Goal: Task Accomplishment & Management: Manage account settings

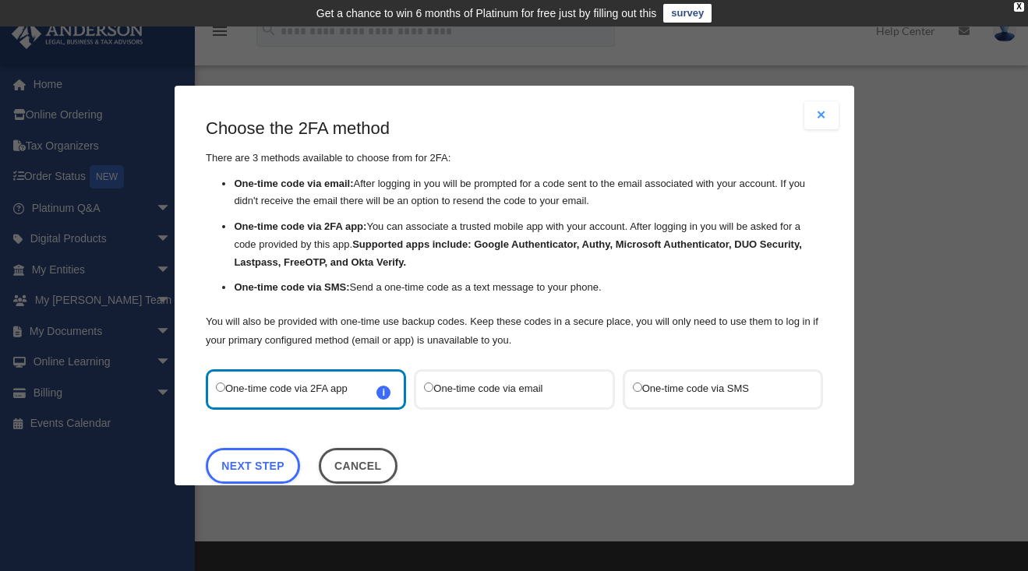
click at [674, 386] on label "One-time code via SMS" at bounding box center [714, 390] width 164 height 20
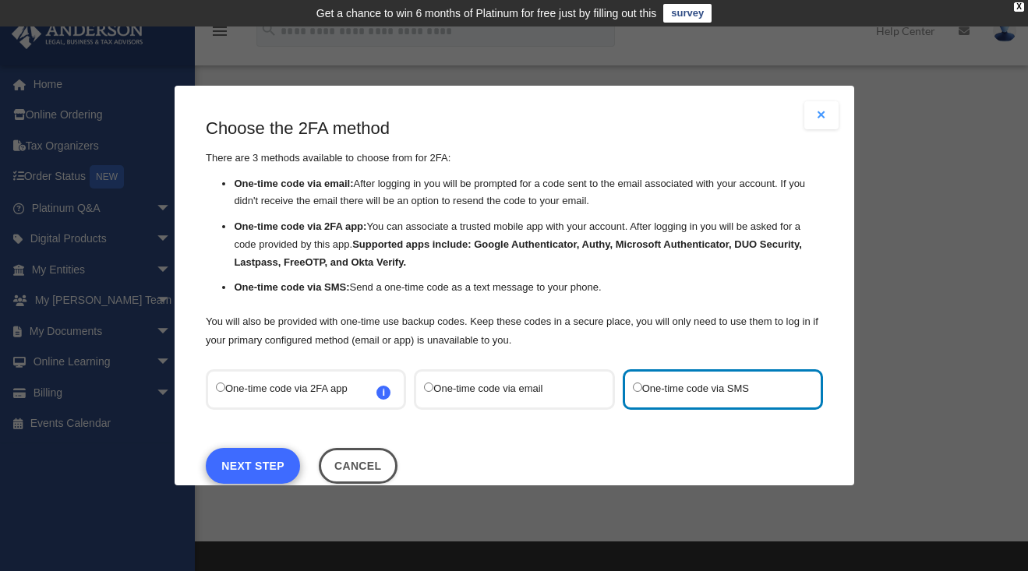
click at [246, 469] on link "Next Step" at bounding box center [253, 466] width 94 height 36
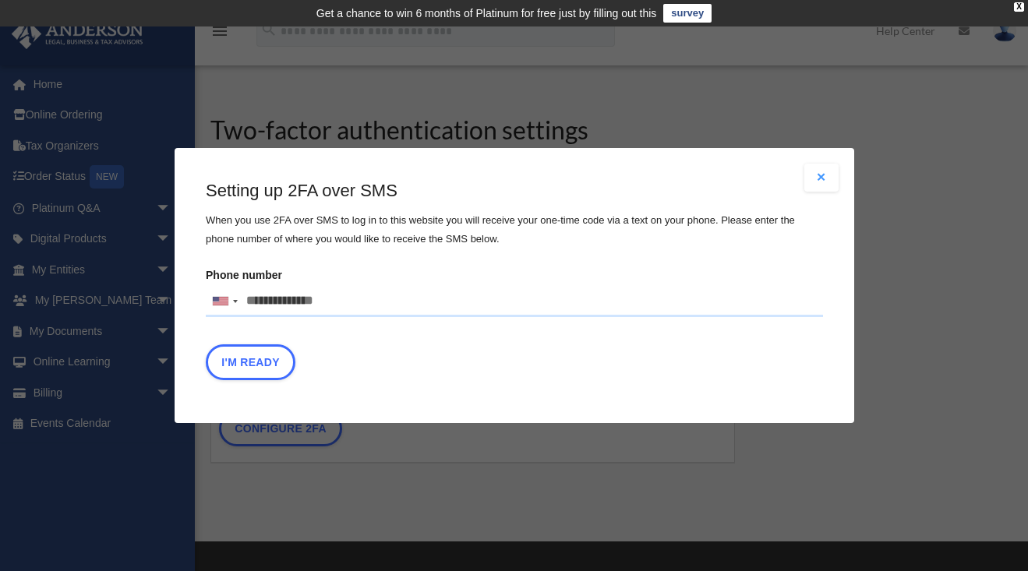
click at [334, 298] on input "Phone number United States +1 United Kingdom +44 Afghanistan (‫افغانستان‬‎) +93…" at bounding box center [514, 301] width 617 height 31
type input "**********"
click at [246, 361] on button "I'm Ready" at bounding box center [251, 363] width 90 height 36
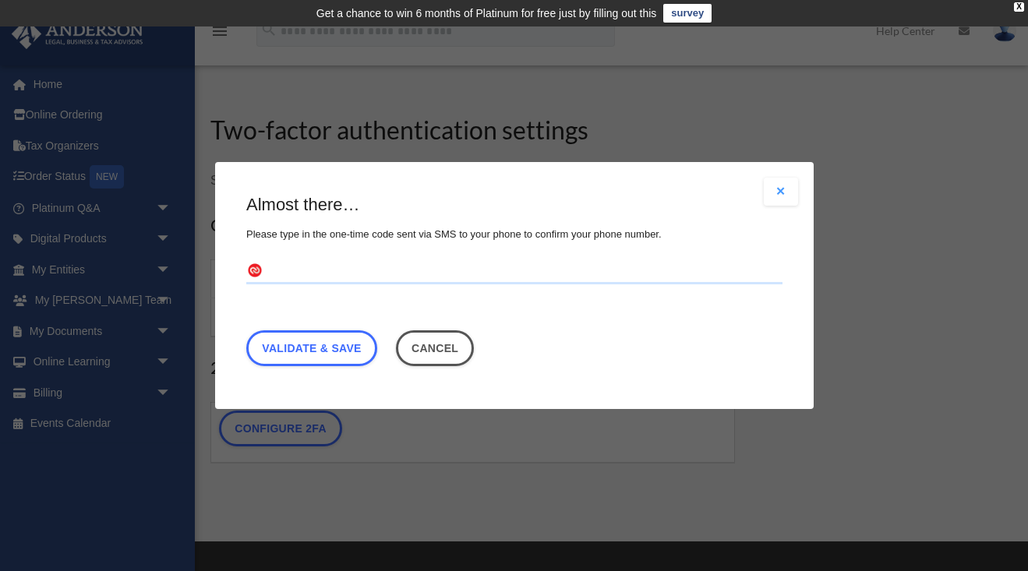
click at [271, 269] on input "text" at bounding box center [514, 272] width 536 height 25
type input "******"
click at [278, 348] on link "Validate & Save" at bounding box center [311, 349] width 131 height 36
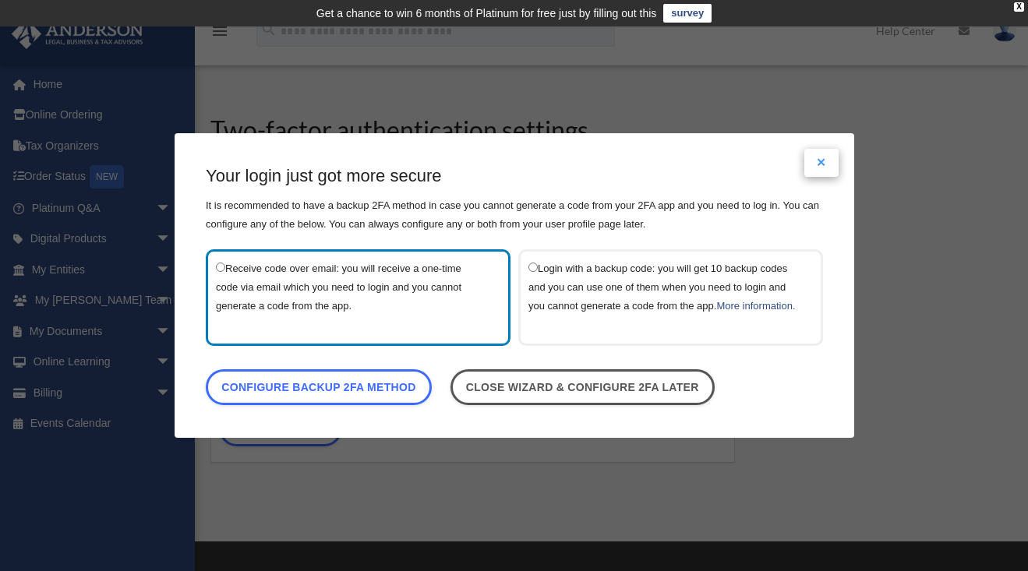
click at [821, 149] on button "Close modal" at bounding box center [822, 163] width 34 height 28
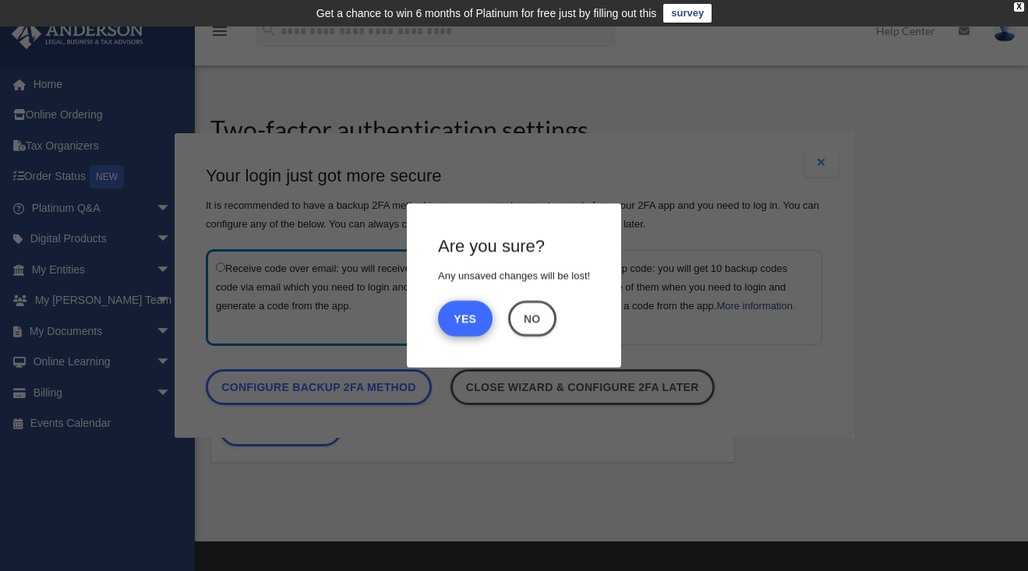
click at [461, 320] on button "Yes" at bounding box center [465, 319] width 55 height 36
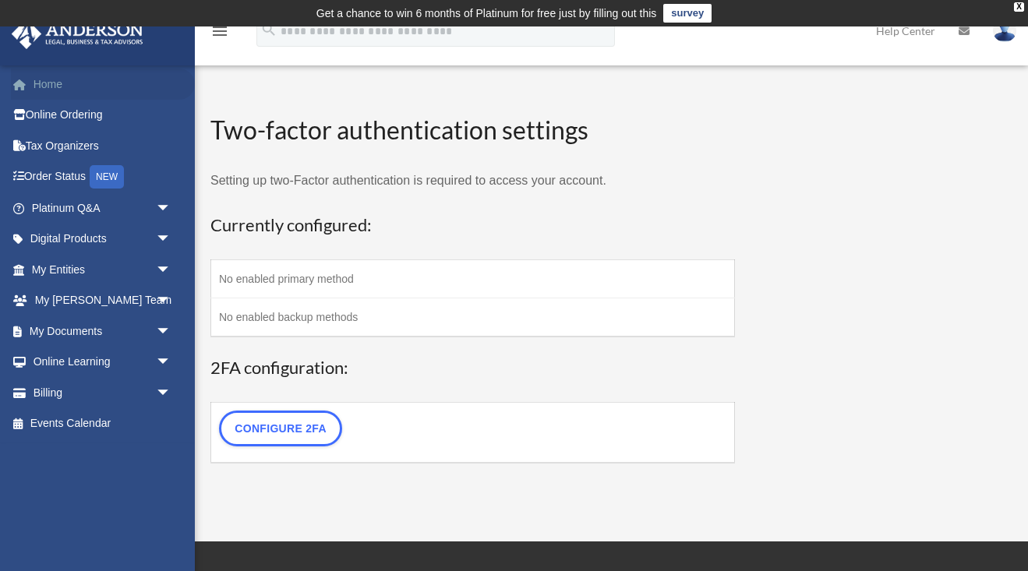
click at [52, 83] on link "Home" at bounding box center [103, 84] width 184 height 31
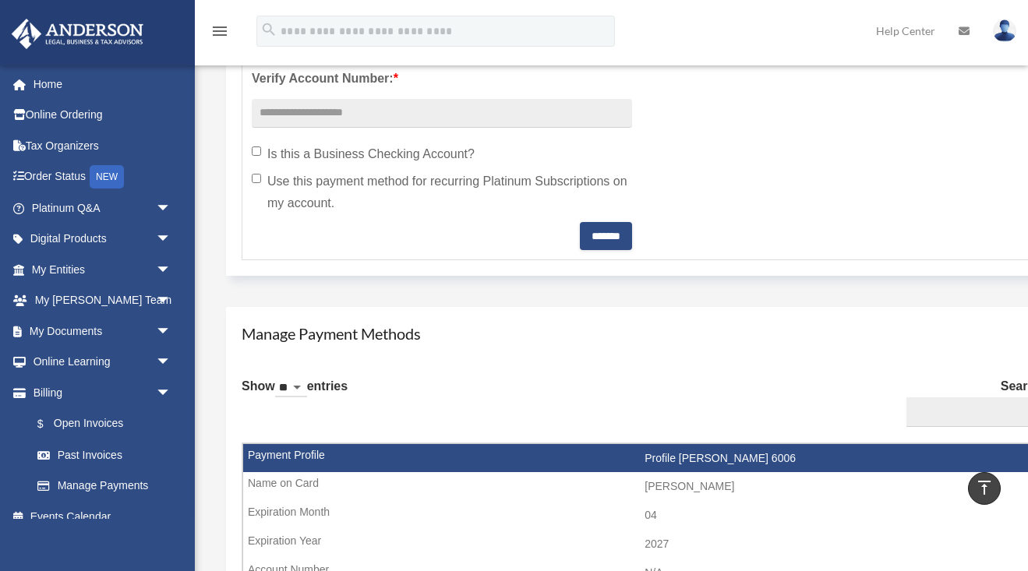
scroll to position [663, 0]
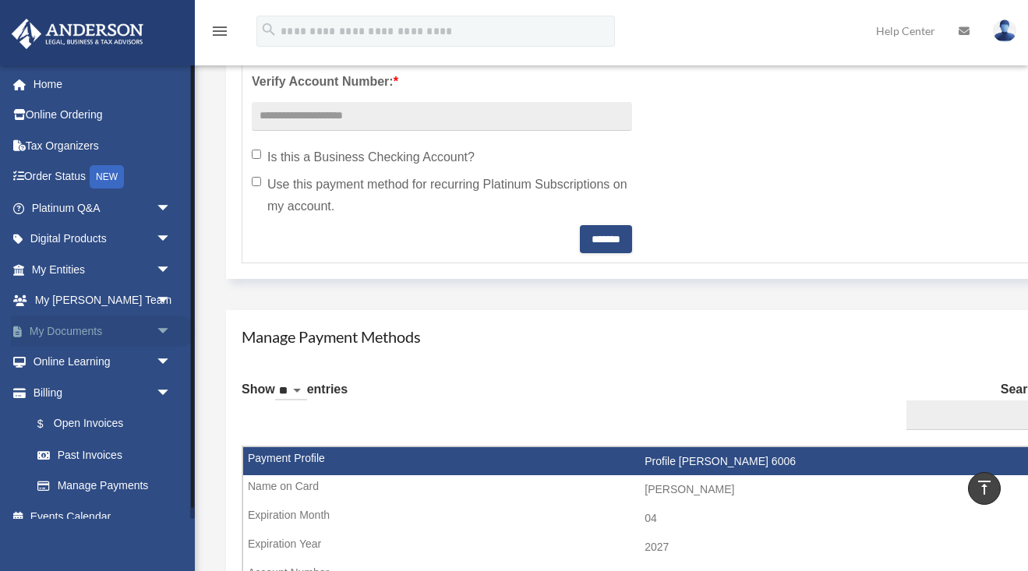
click at [78, 327] on link "My Documents arrow_drop_down" at bounding box center [103, 331] width 184 height 31
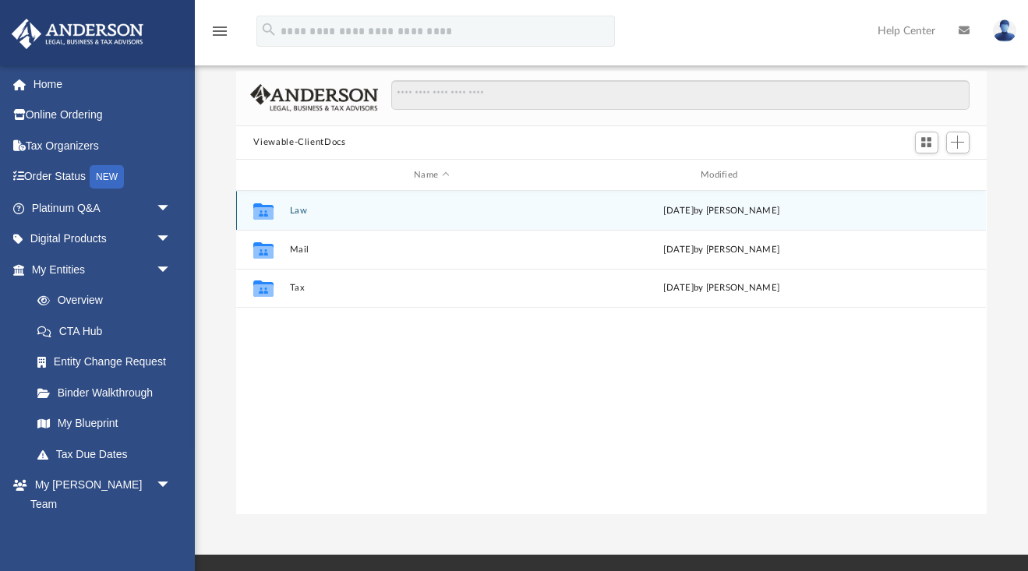
scroll to position [103, 0]
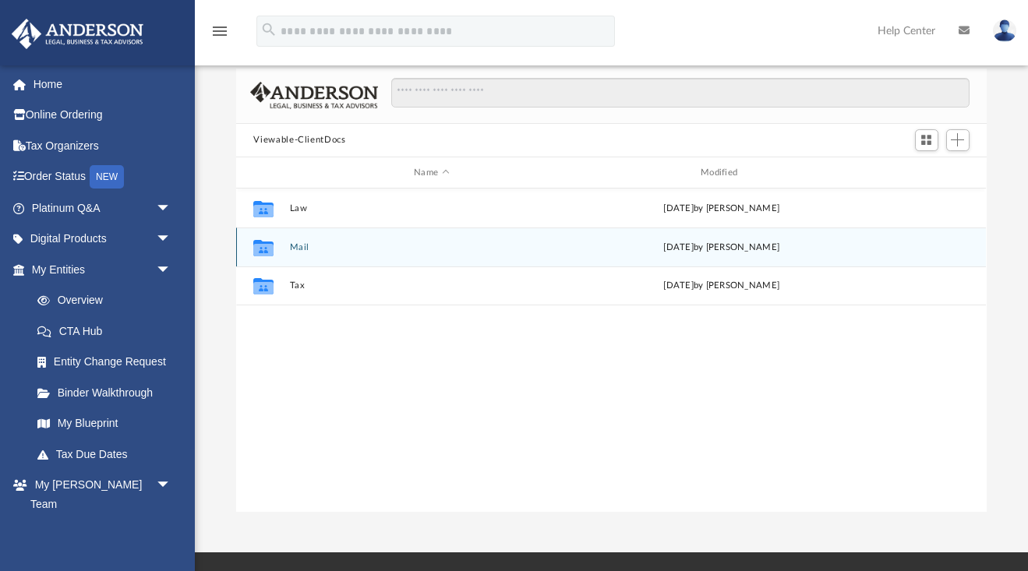
click at [299, 246] on button "Mail" at bounding box center [432, 247] width 284 height 10
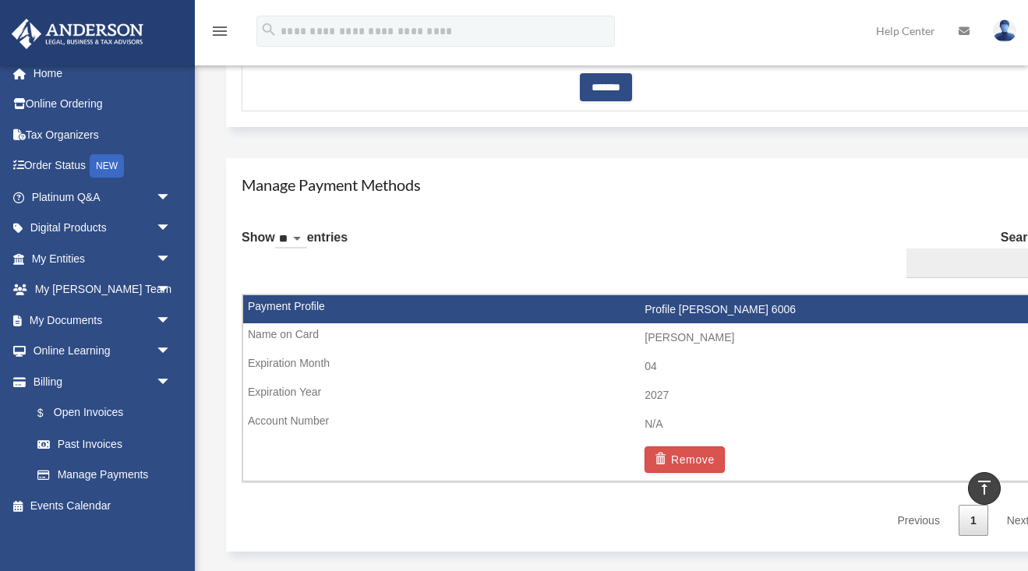
scroll to position [817, 0]
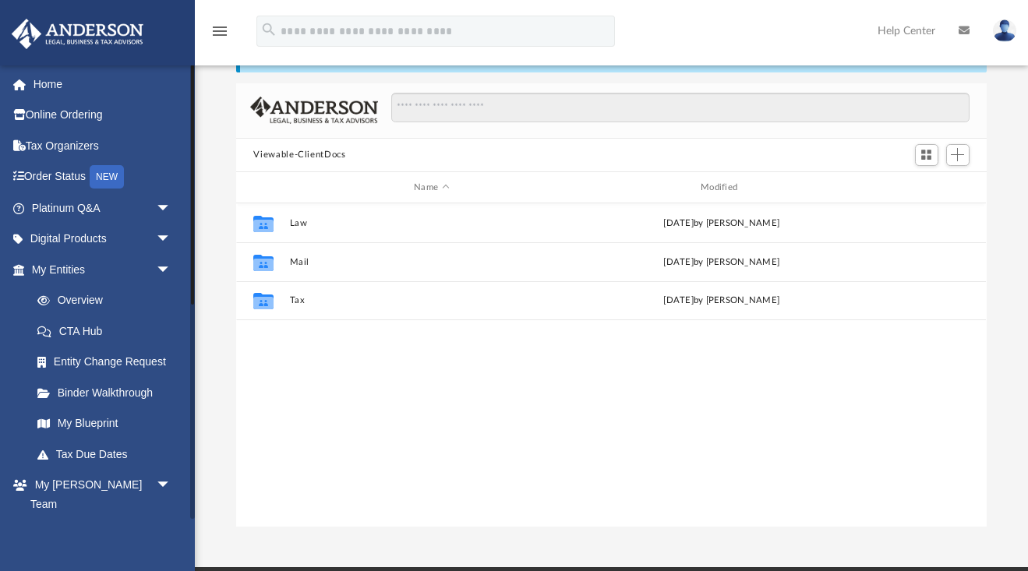
scroll to position [355, 750]
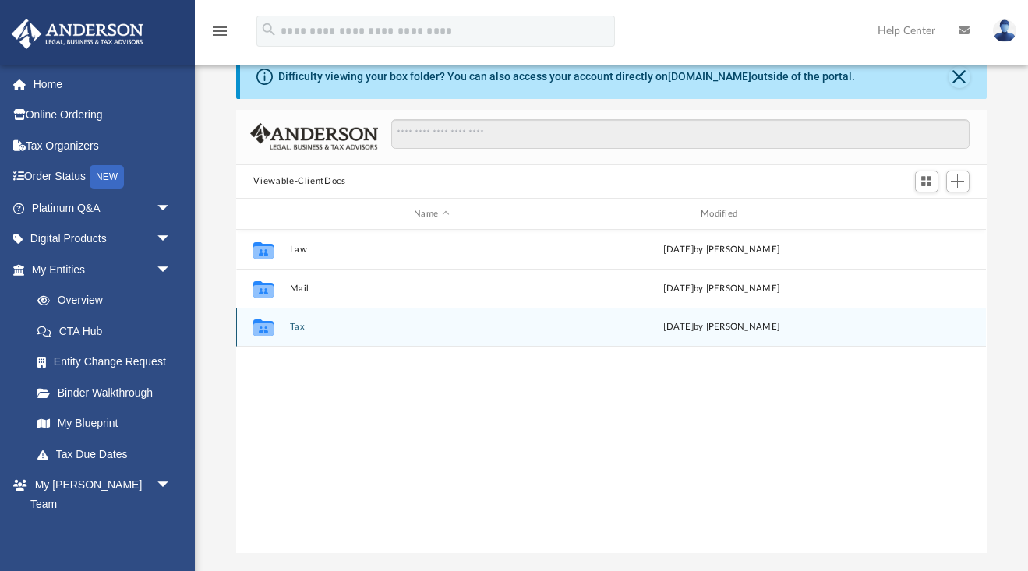
click at [265, 326] on icon "grid" at bounding box center [263, 330] width 20 height 12
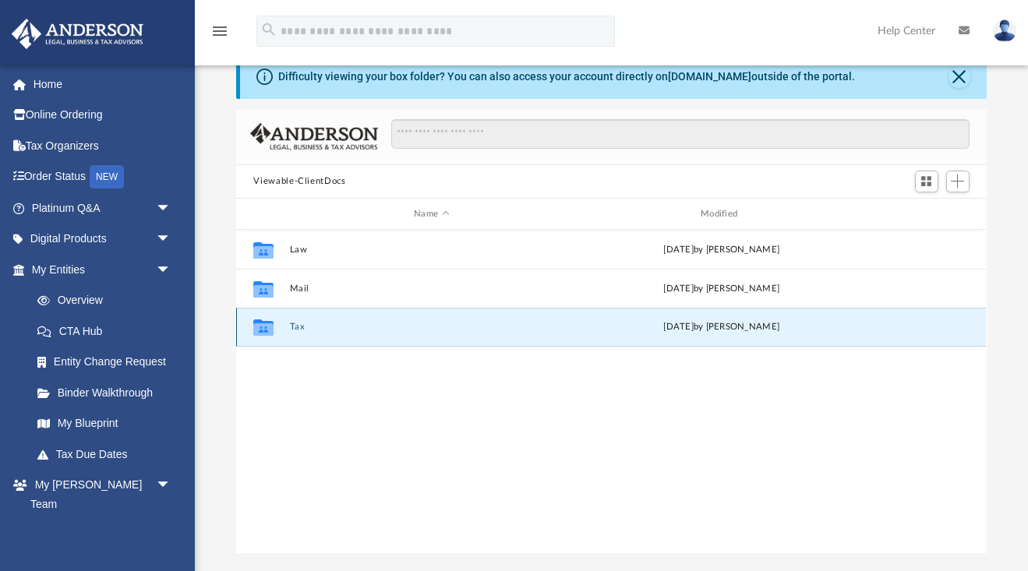
click at [292, 327] on button "Tax" at bounding box center [432, 328] width 284 height 10
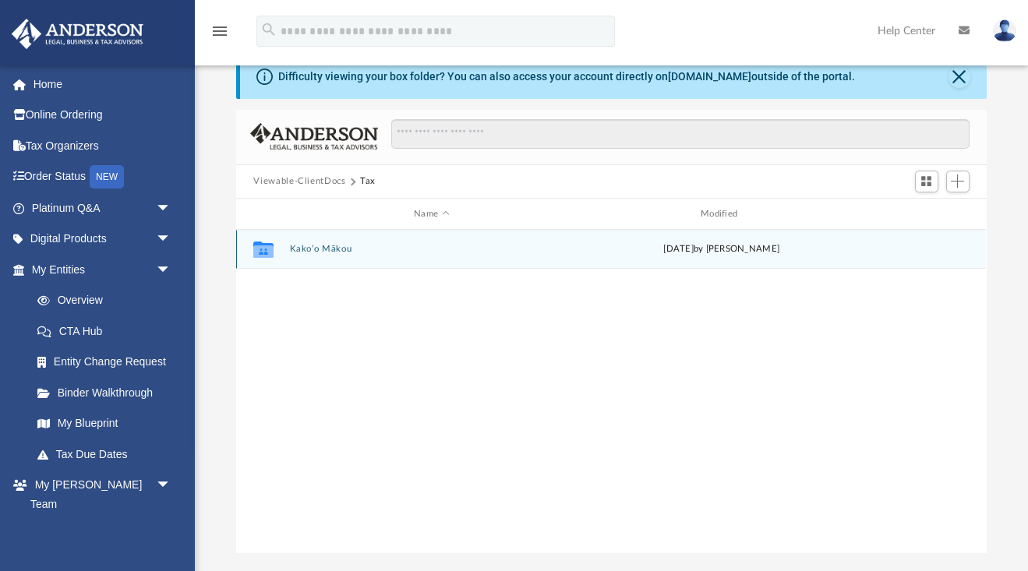
click at [298, 249] on button "Kako’o Mākou" at bounding box center [432, 250] width 284 height 10
click at [267, 246] on icon "grid" at bounding box center [263, 252] width 20 height 12
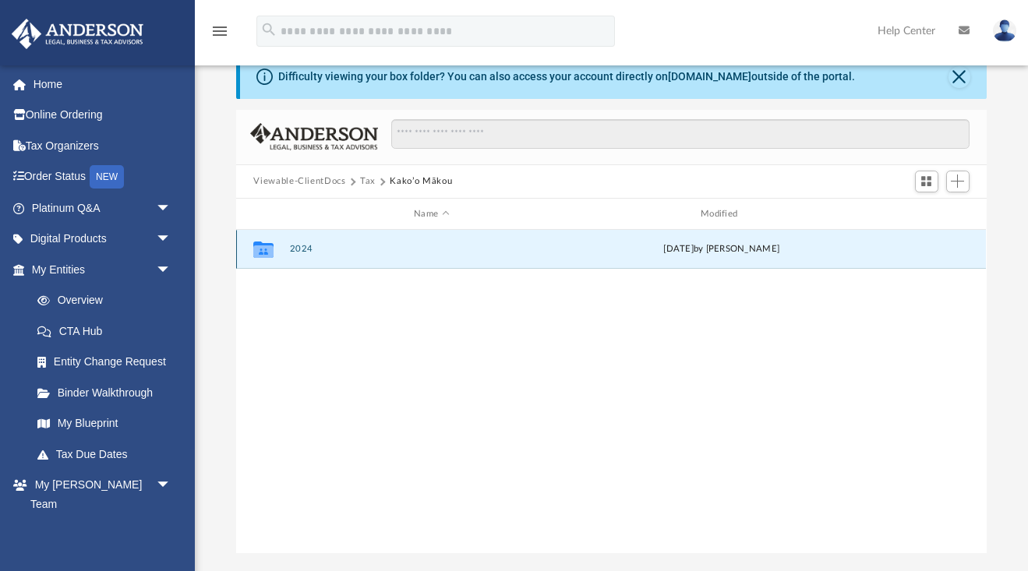
click at [668, 247] on div "Wed Apr 30 2025 by Alex Price" at bounding box center [722, 250] width 284 height 14
click at [264, 246] on icon "grid" at bounding box center [263, 252] width 20 height 12
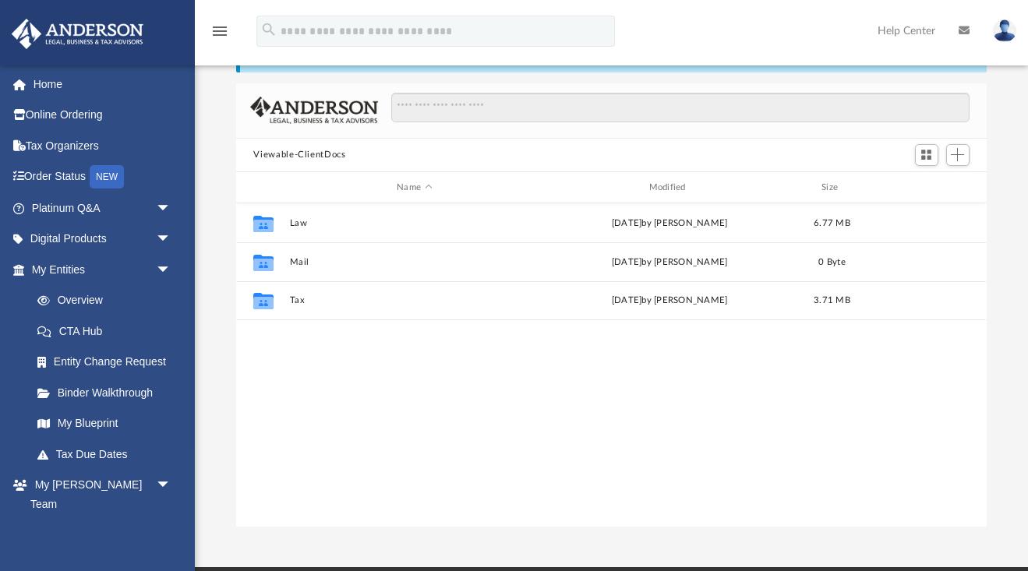
scroll to position [355, 750]
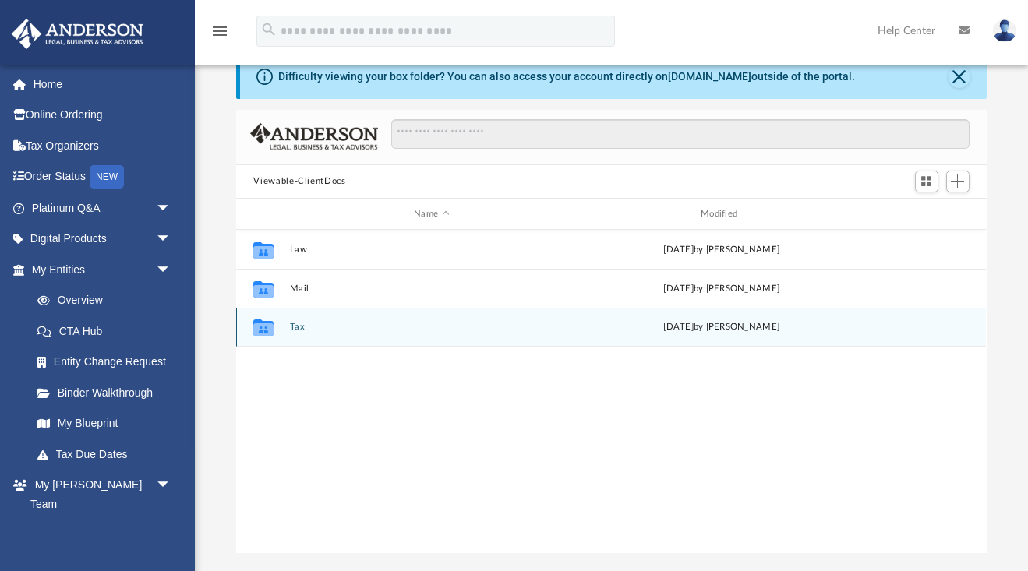
click at [260, 327] on icon "grid" at bounding box center [263, 330] width 20 height 12
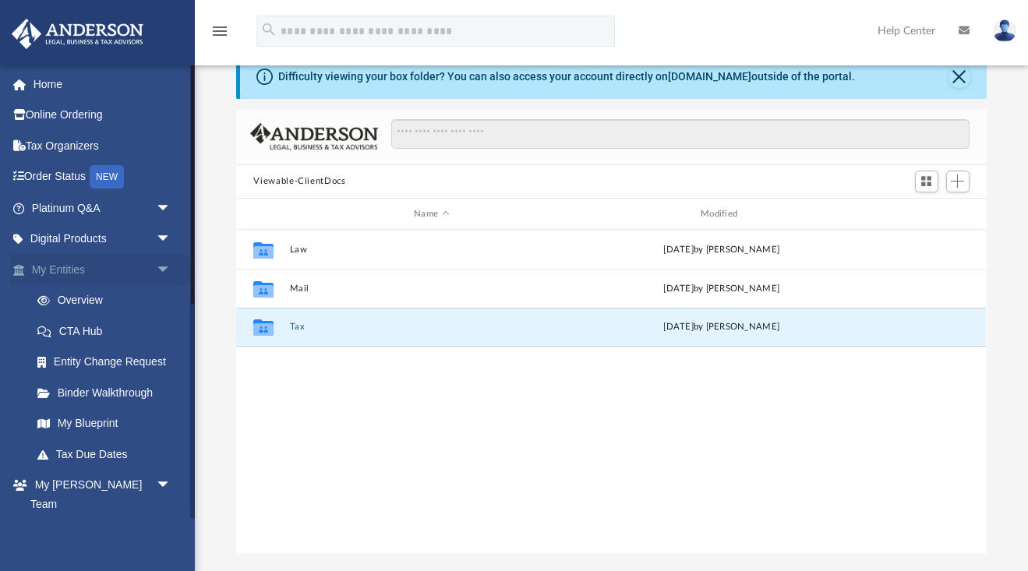
click at [160, 265] on span "arrow_drop_down" at bounding box center [171, 270] width 31 height 32
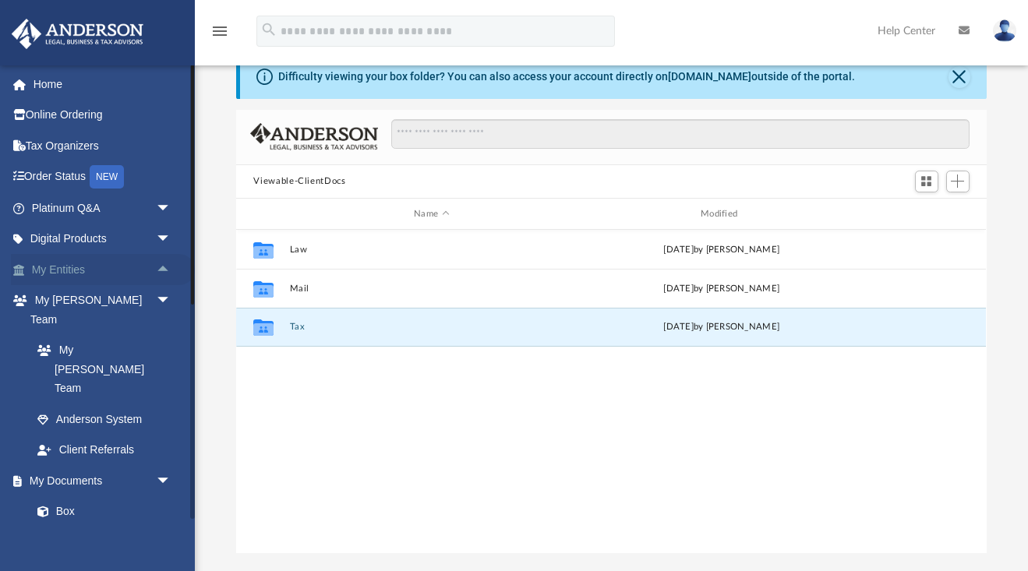
click at [160, 265] on span "arrow_drop_up" at bounding box center [171, 270] width 31 height 32
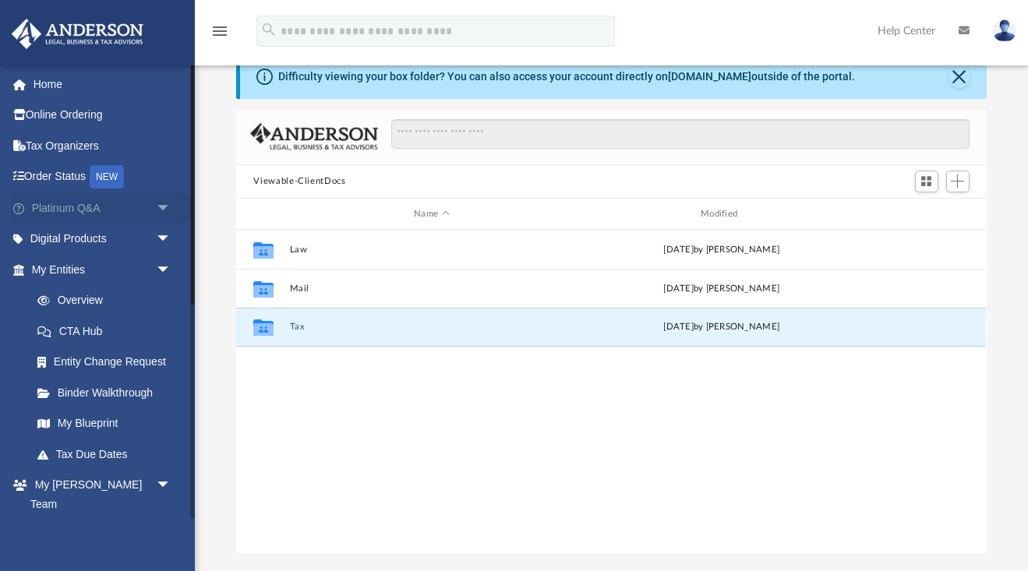
click at [162, 203] on span "arrow_drop_down" at bounding box center [171, 209] width 31 height 32
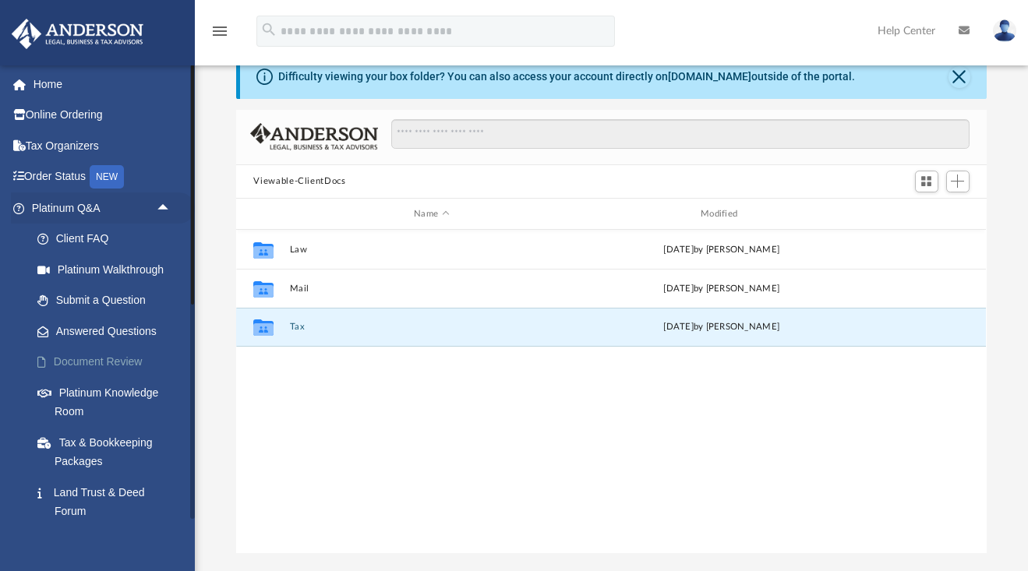
click at [109, 355] on link "Document Review" at bounding box center [108, 362] width 173 height 31
click at [261, 329] on icon "grid" at bounding box center [263, 330] width 20 height 12
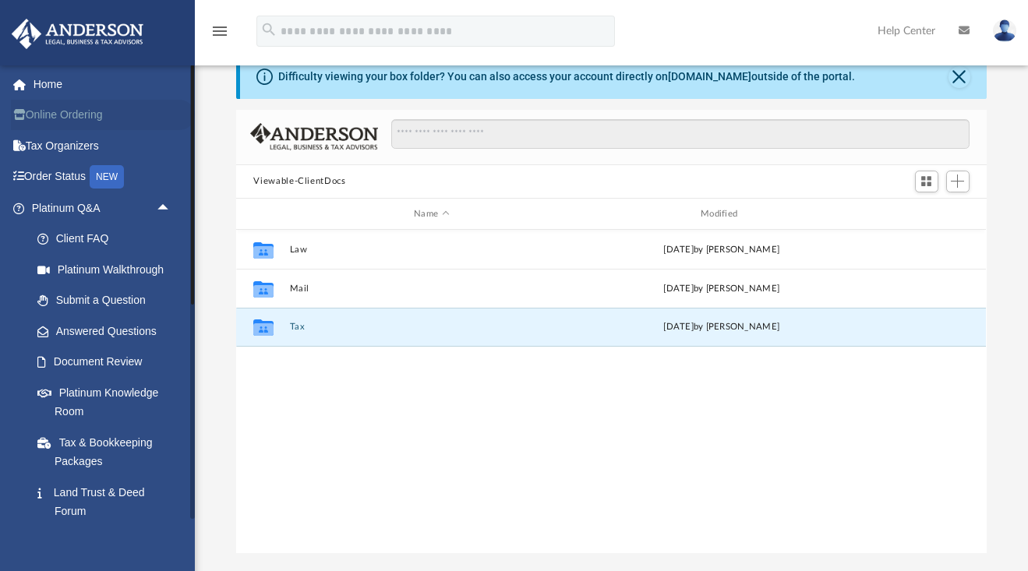
click at [84, 113] on link "Online Ordering" at bounding box center [103, 115] width 184 height 31
click at [49, 83] on link "Home" at bounding box center [103, 84] width 184 height 31
